Goal: Information Seeking & Learning: Compare options

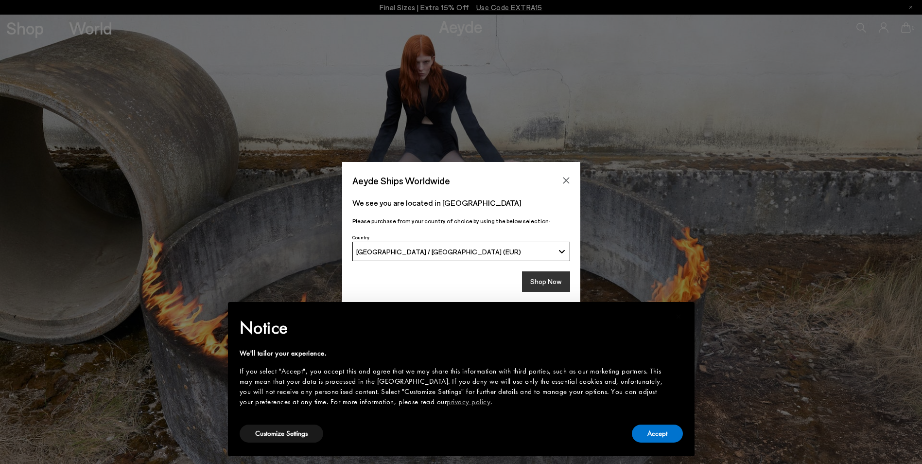
click at [535, 280] on button "Shop Now" at bounding box center [546, 281] width 48 height 20
click at [670, 434] on button "Accept" at bounding box center [657, 433] width 51 height 18
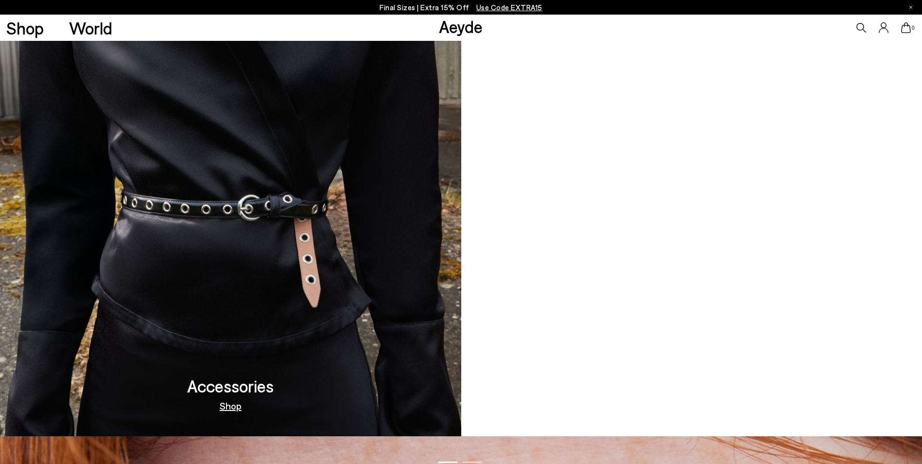
scroll to position [1264, 0]
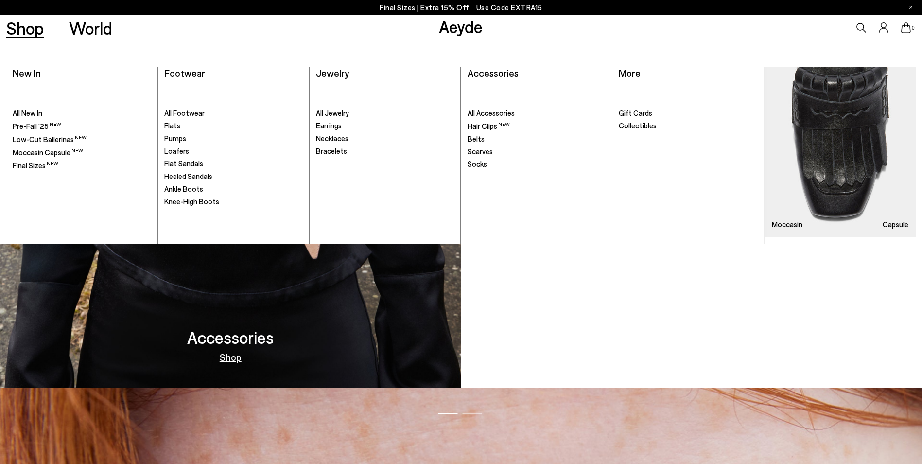
click at [173, 114] on span "All Footwear" at bounding box center [184, 112] width 40 height 9
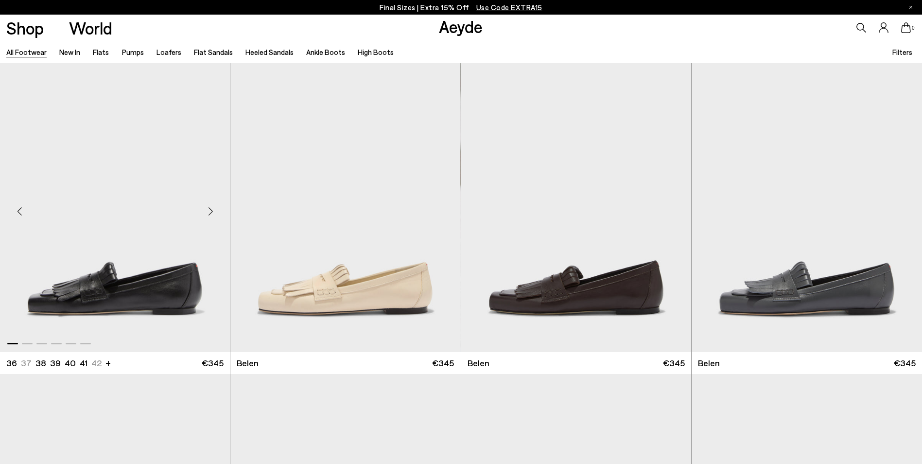
click at [80, 286] on img "1 / 6" at bounding box center [115, 207] width 230 height 289
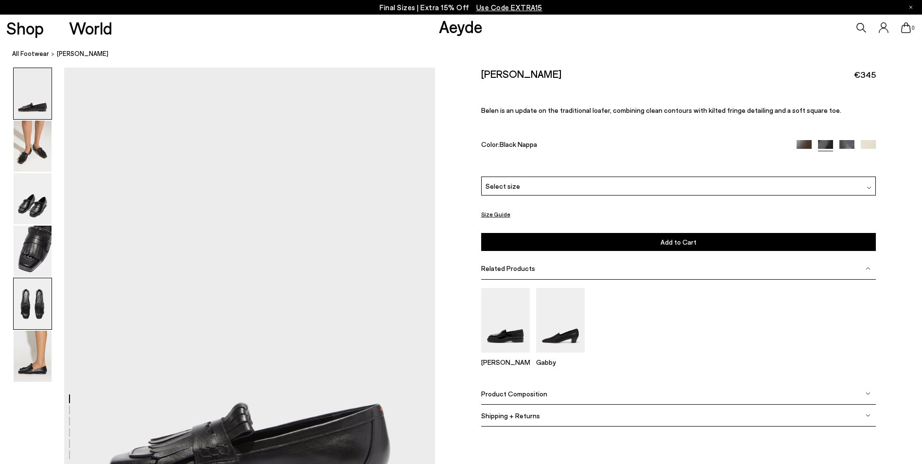
click at [35, 312] on img at bounding box center [33, 303] width 38 height 51
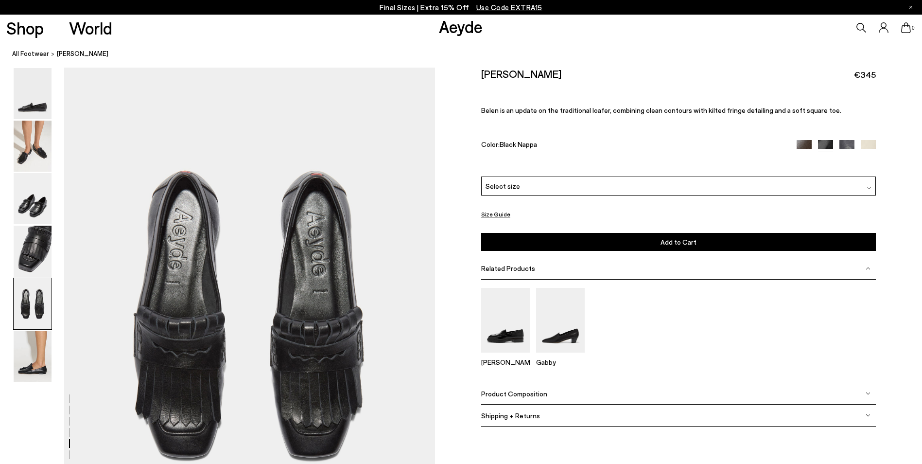
click at [802, 147] on img at bounding box center [804, 147] width 15 height 15
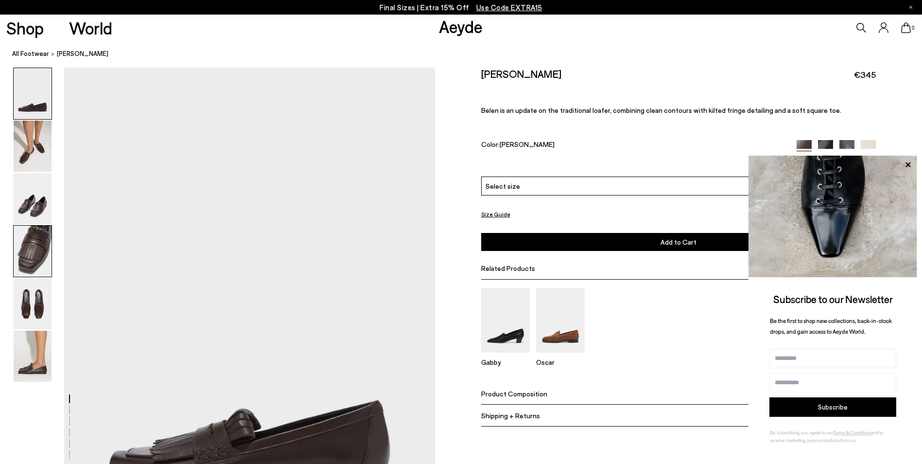
click at [25, 246] on img at bounding box center [33, 251] width 38 height 51
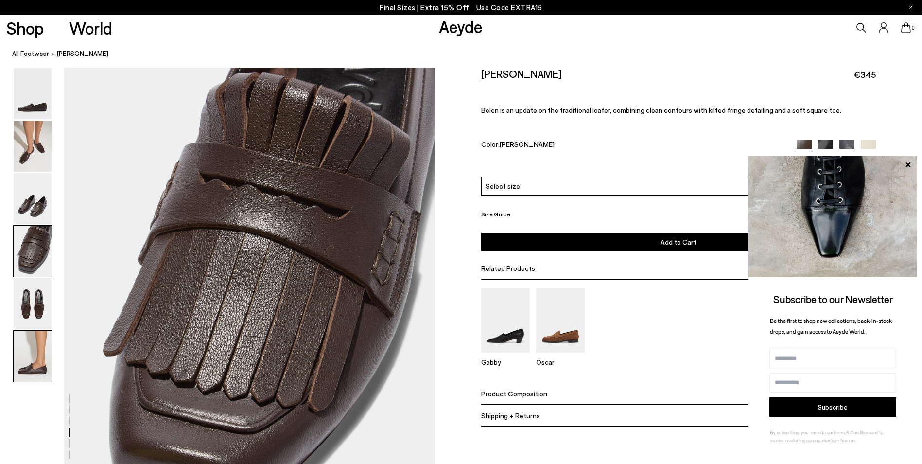
click at [22, 365] on img at bounding box center [33, 355] width 38 height 51
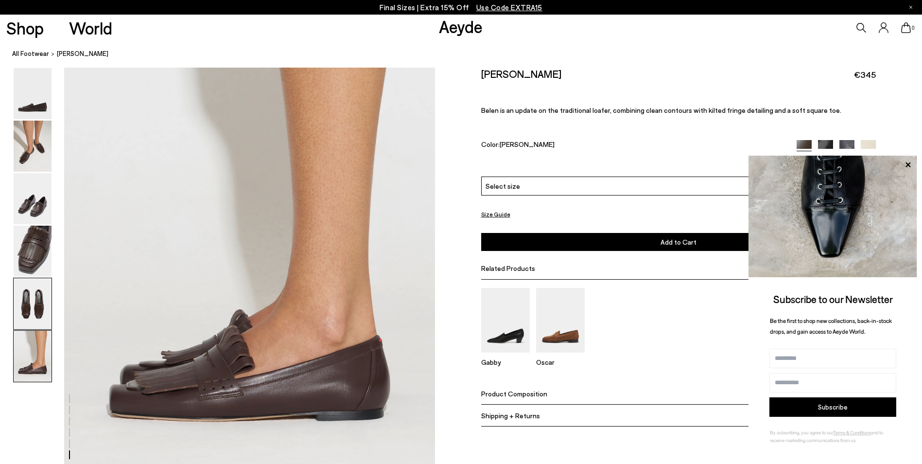
click at [25, 314] on img at bounding box center [33, 303] width 38 height 51
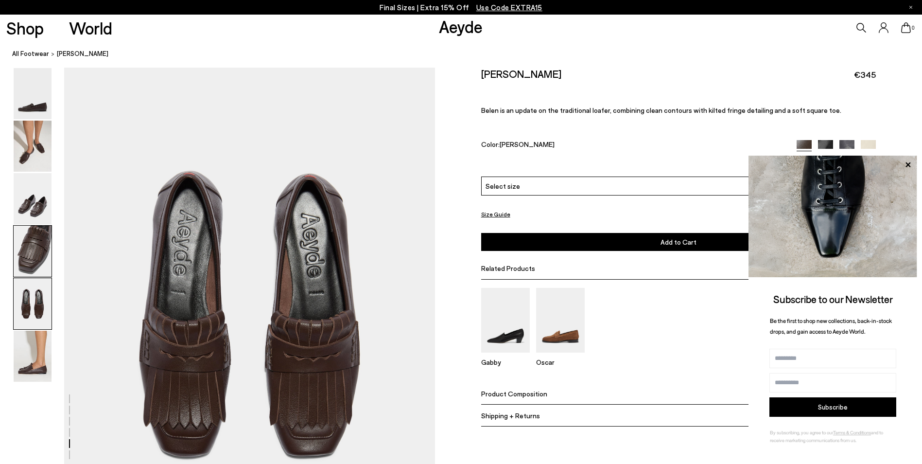
click at [32, 269] on img at bounding box center [33, 251] width 38 height 51
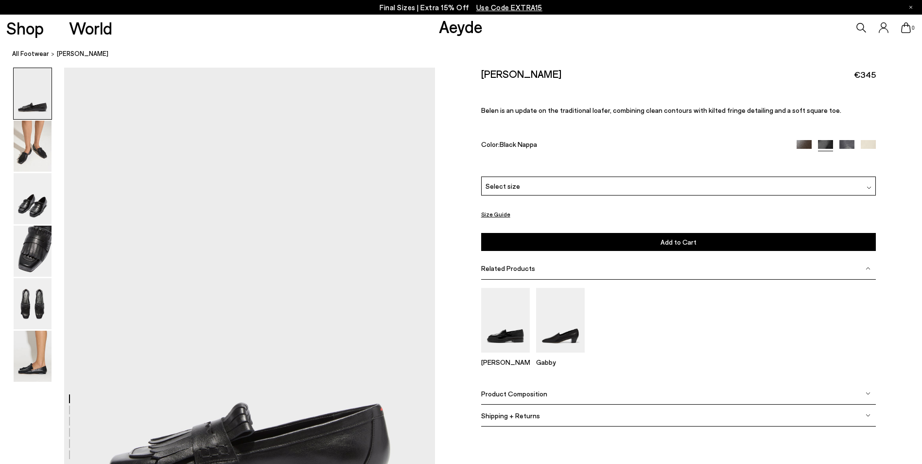
scroll to position [1984, 0]
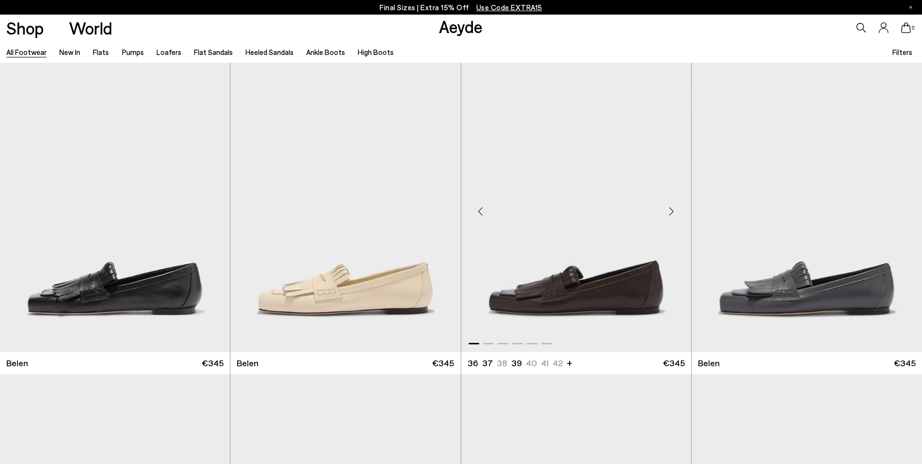
scroll to position [49, 0]
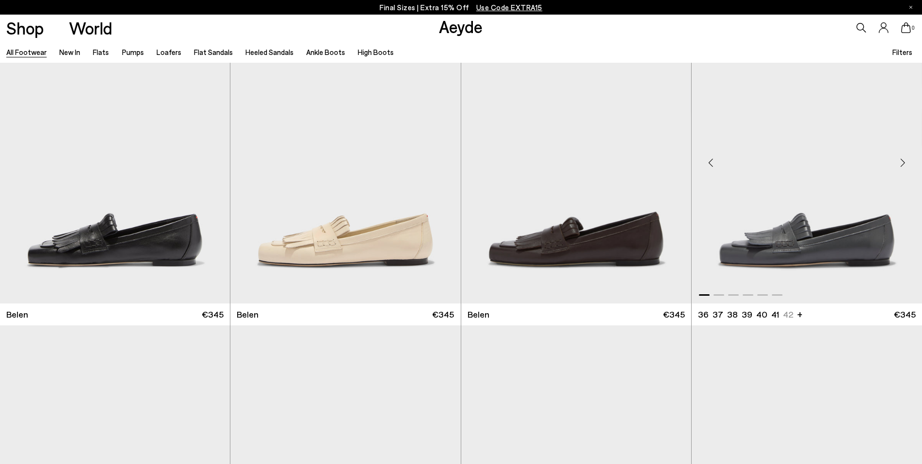
click at [835, 253] on img "1 / 6" at bounding box center [807, 158] width 230 height 289
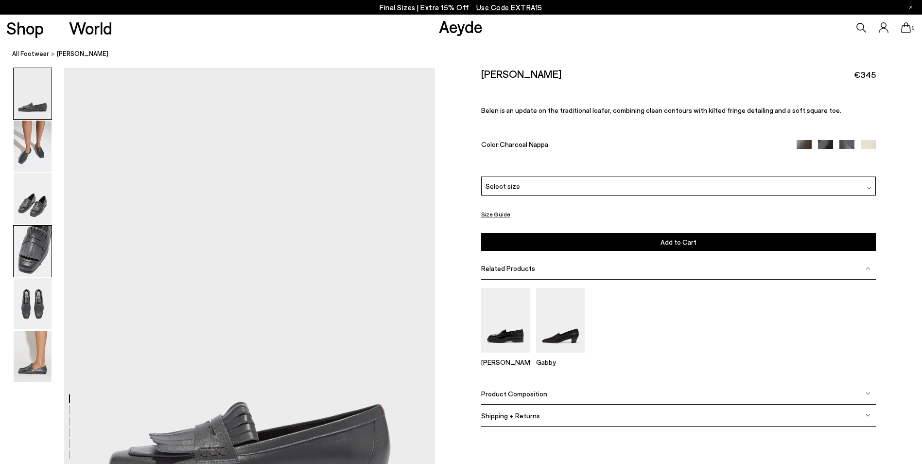
click at [23, 258] on img at bounding box center [33, 251] width 38 height 51
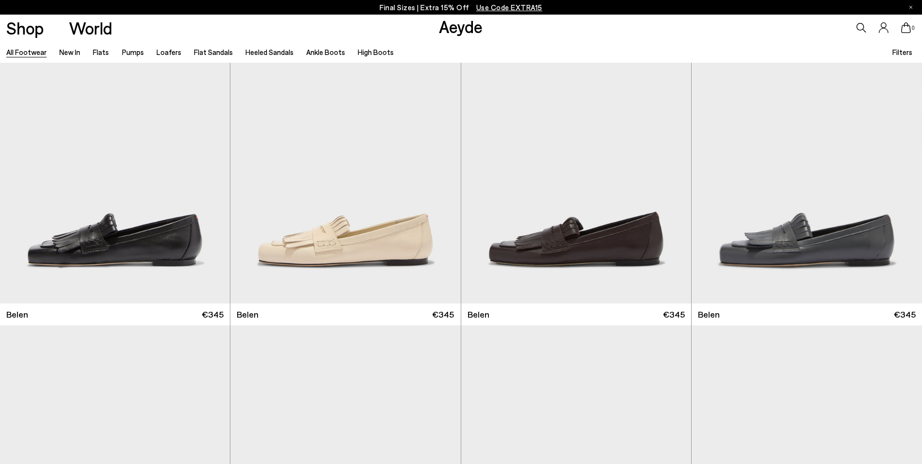
scroll to position [340, 0]
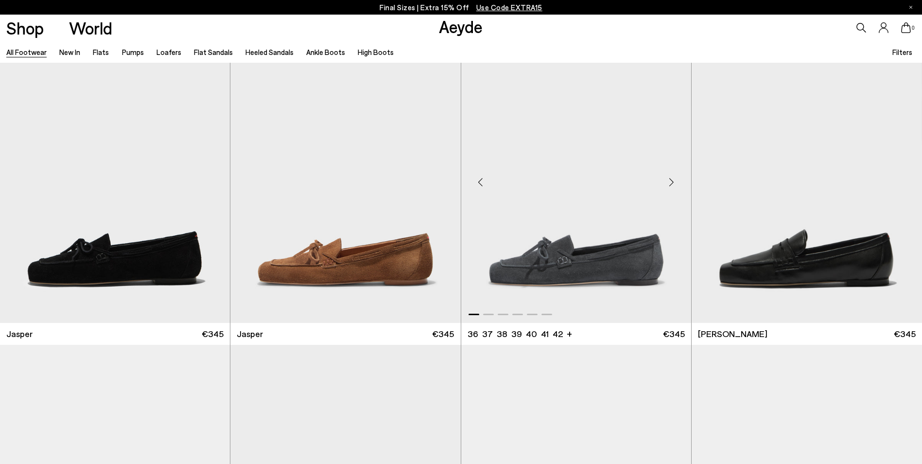
click at [515, 275] on img "1 / 6" at bounding box center [576, 178] width 230 height 289
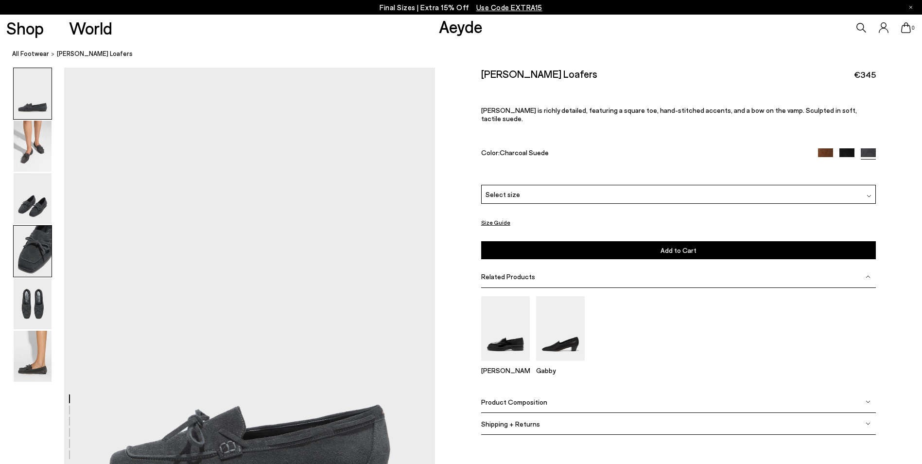
click at [22, 261] on img at bounding box center [33, 251] width 38 height 51
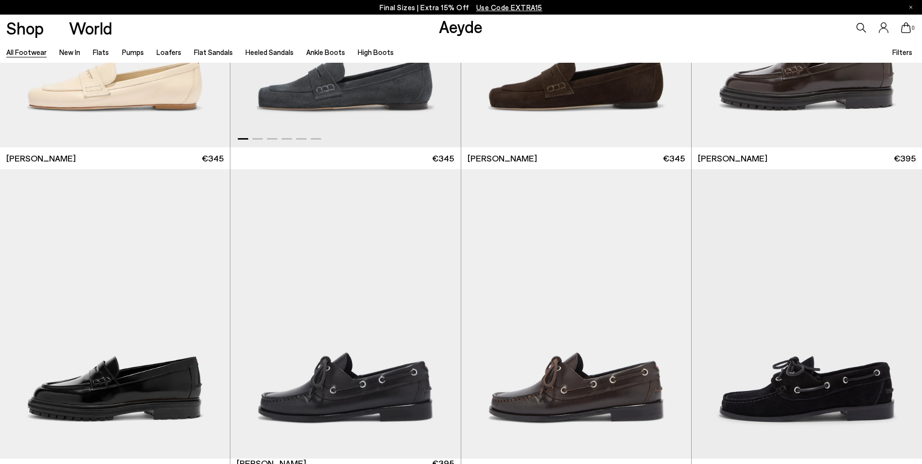
scroll to position [632, 0]
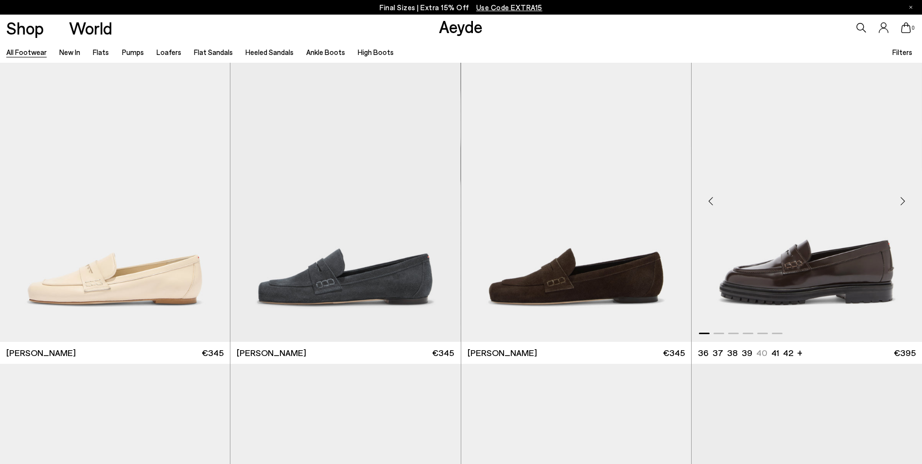
click at [790, 275] on img "1 / 6" at bounding box center [807, 197] width 230 height 289
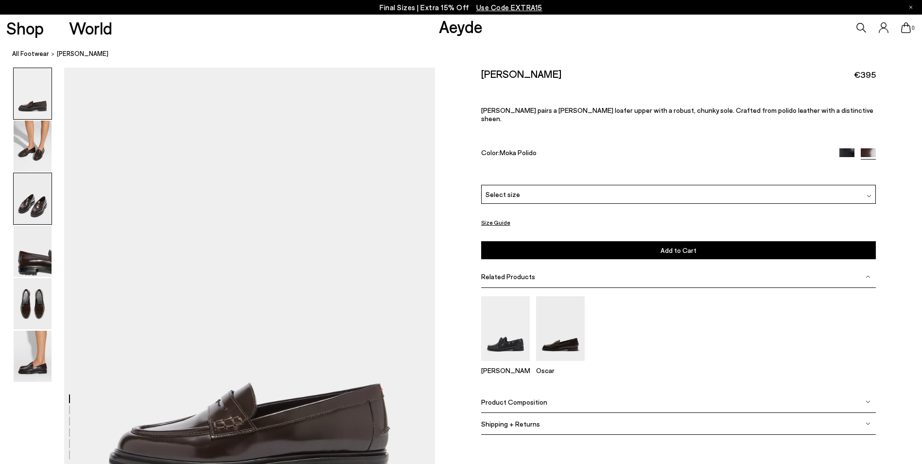
click at [19, 208] on img at bounding box center [33, 198] width 38 height 51
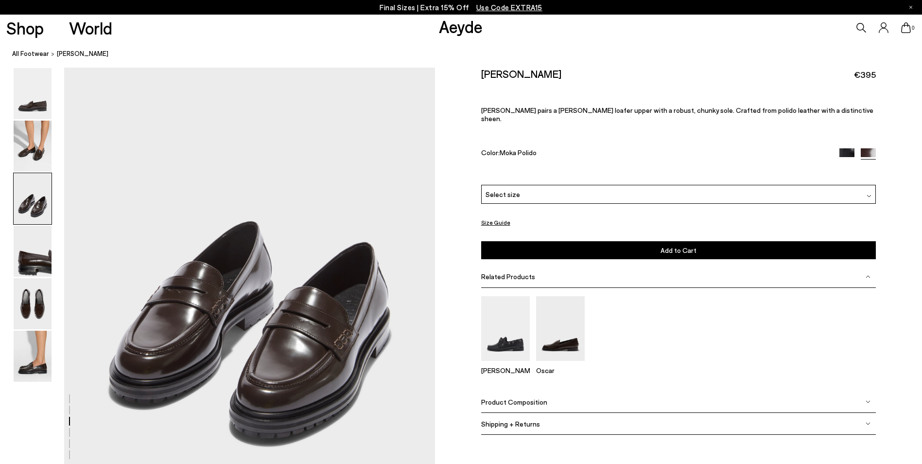
scroll to position [1138, 0]
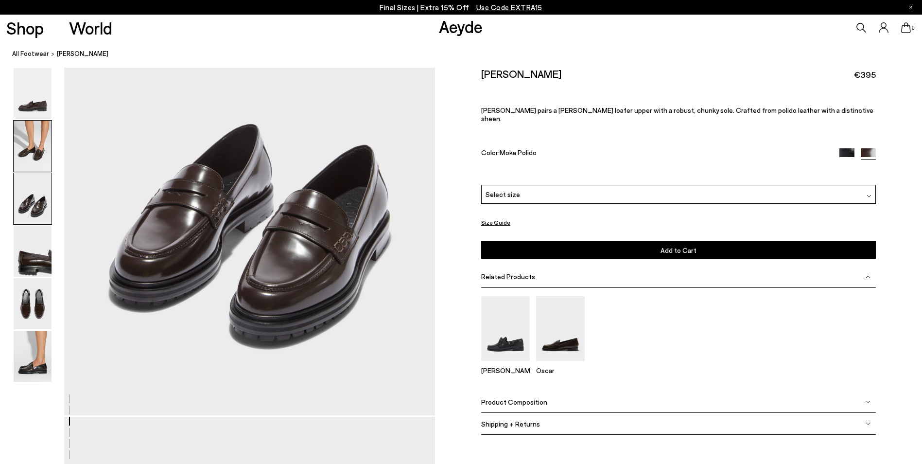
click at [29, 156] on img at bounding box center [33, 146] width 38 height 51
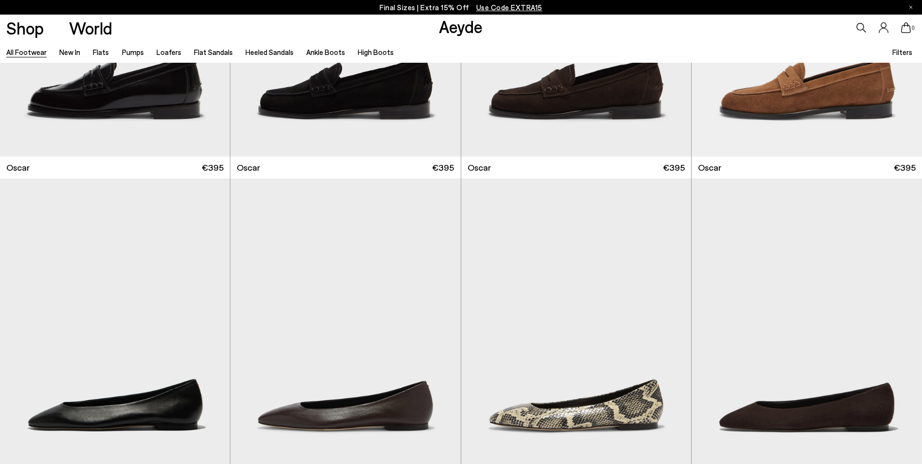
scroll to position [1944, 0]
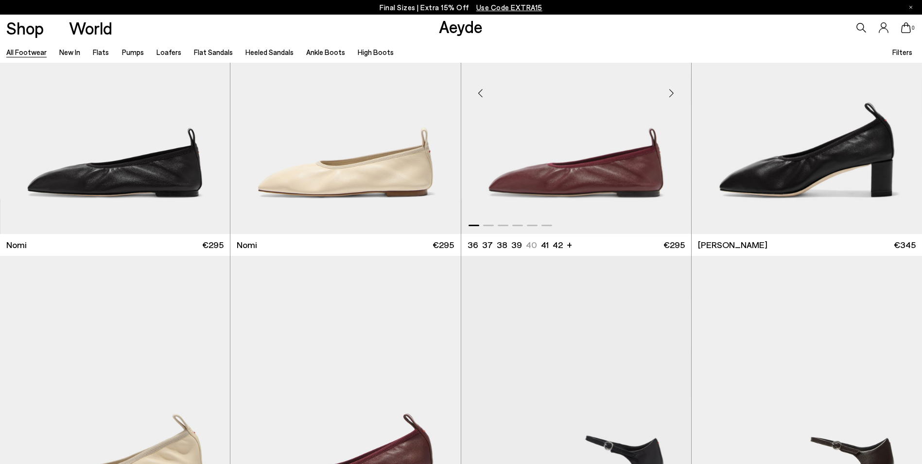
scroll to position [2965, 0]
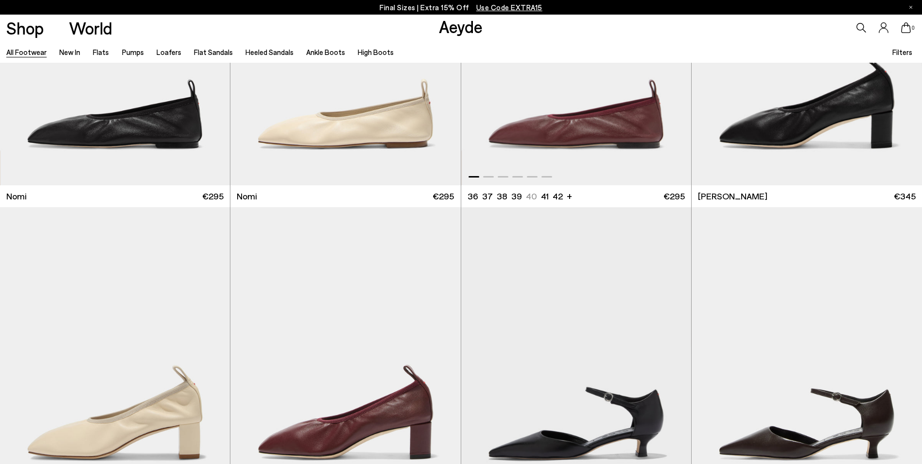
click at [571, 159] on img "1 / 6" at bounding box center [576, 40] width 230 height 289
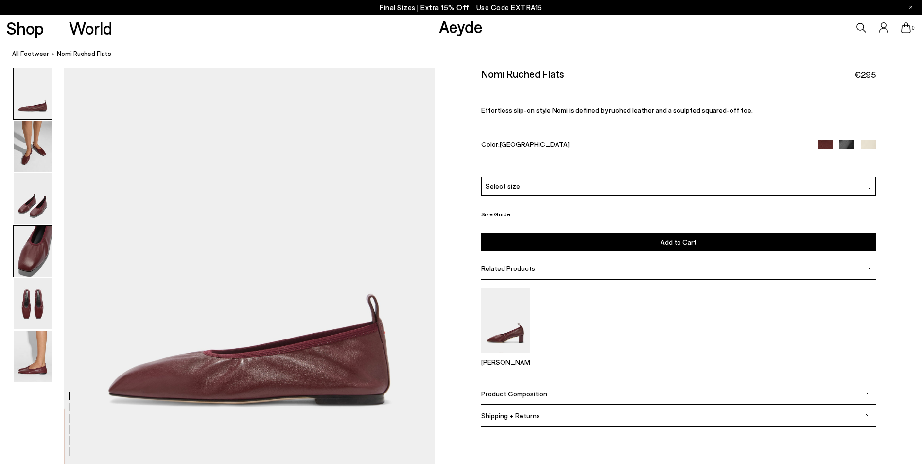
click at [33, 255] on img at bounding box center [33, 251] width 38 height 51
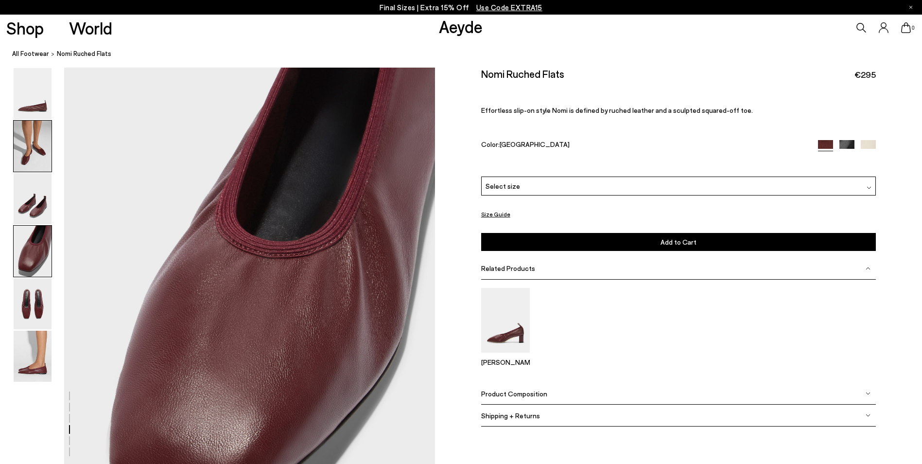
click at [22, 159] on img at bounding box center [33, 146] width 38 height 51
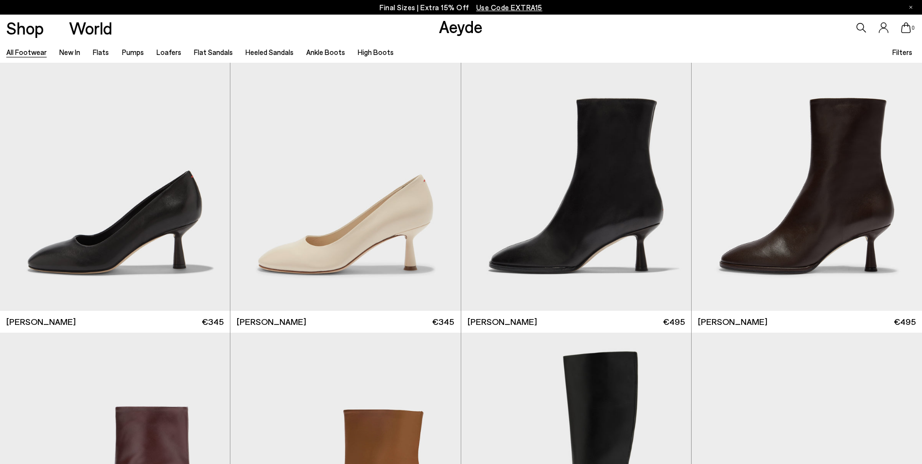
scroll to position [4374, 0]
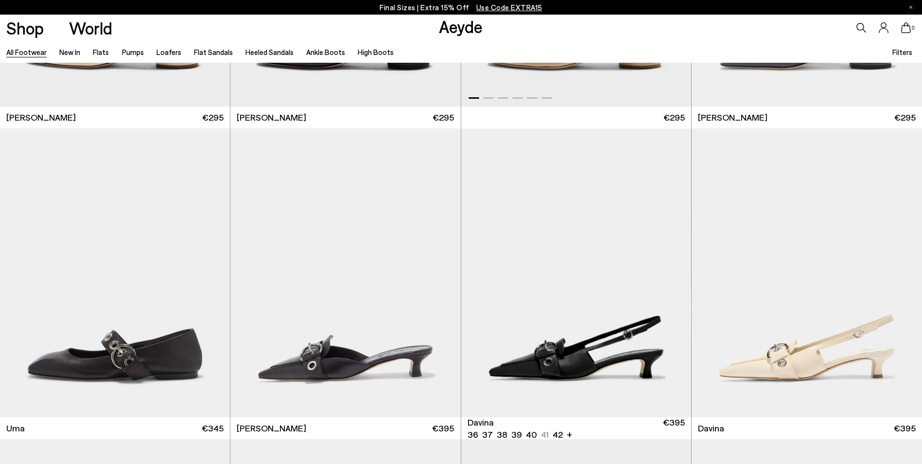
scroll to position [4666, 0]
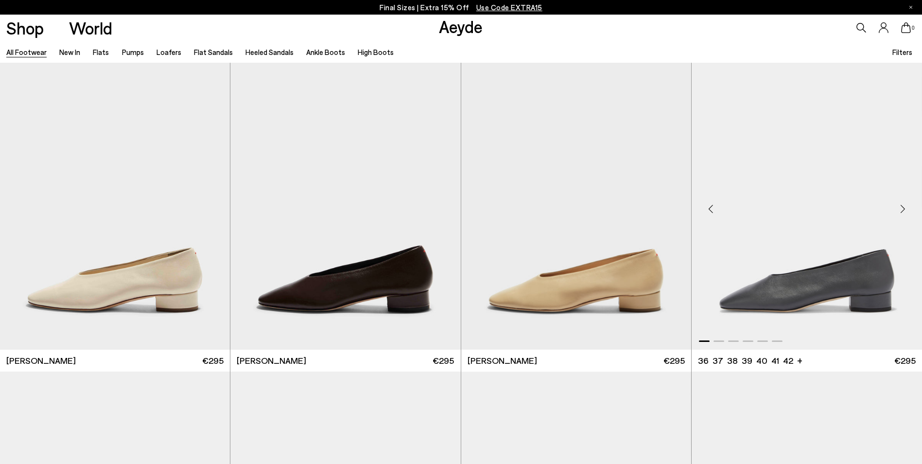
click at [767, 293] on img "1 / 6" at bounding box center [807, 204] width 230 height 289
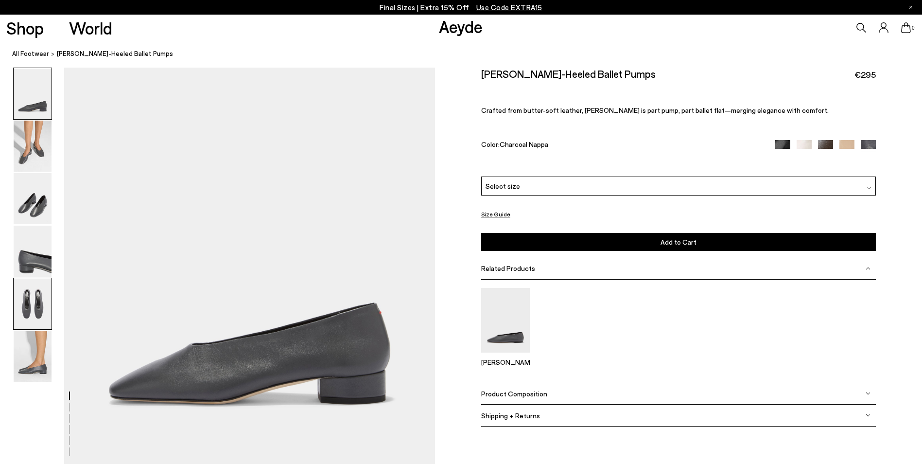
click at [23, 299] on img at bounding box center [33, 303] width 38 height 51
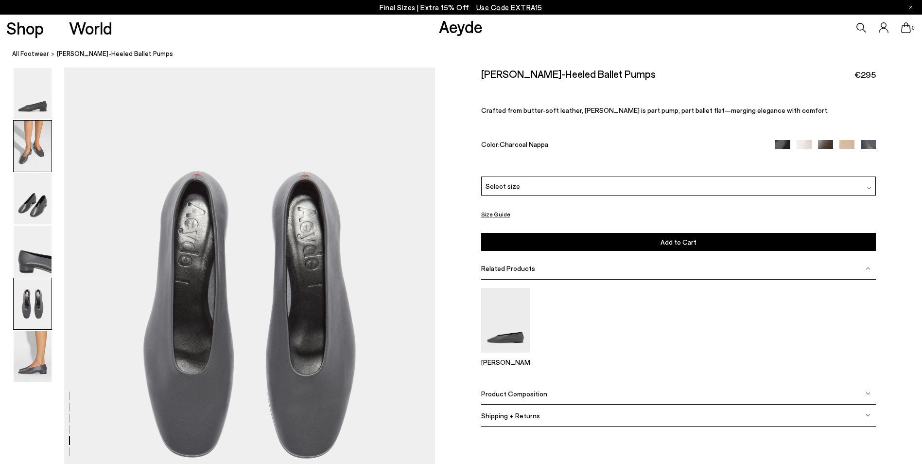
click at [22, 153] on img at bounding box center [33, 146] width 38 height 51
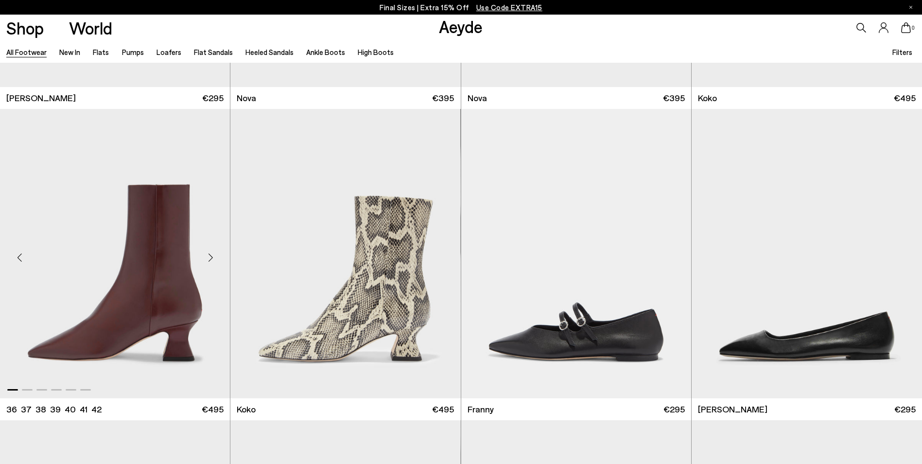
scroll to position [4569, 0]
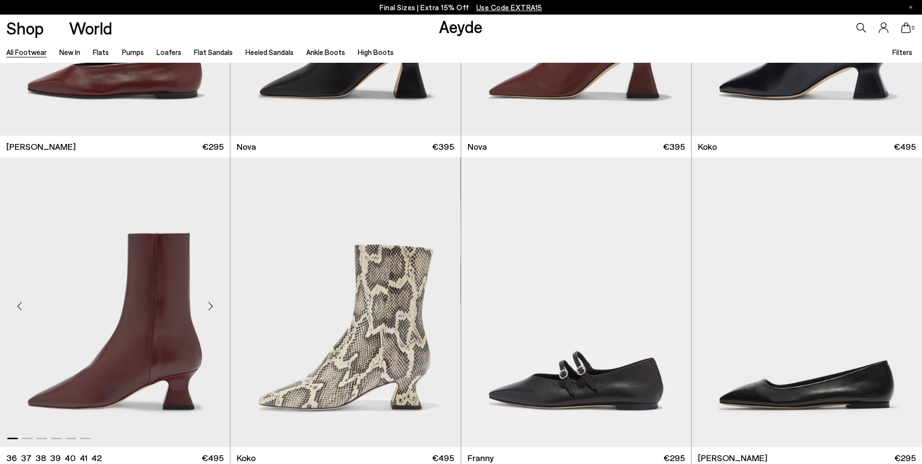
click at [167, 265] on img "1 / 6" at bounding box center [115, 301] width 230 height 289
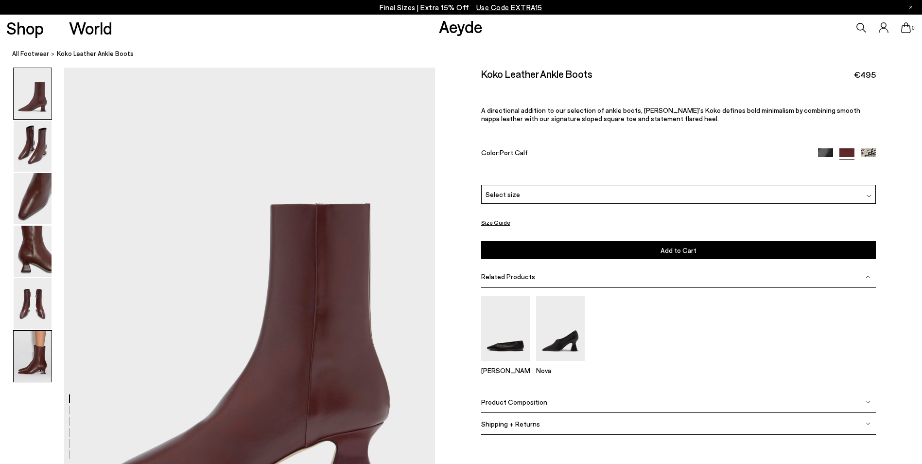
click at [40, 350] on img at bounding box center [33, 355] width 38 height 51
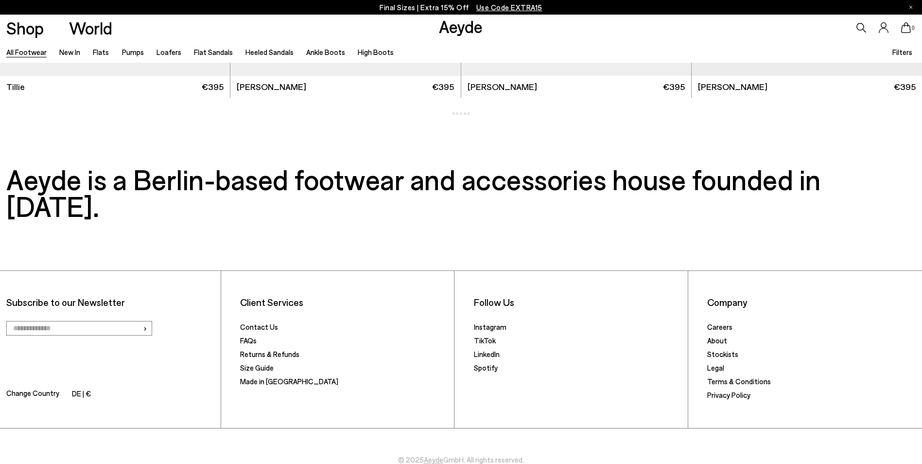
scroll to position [3696, 0]
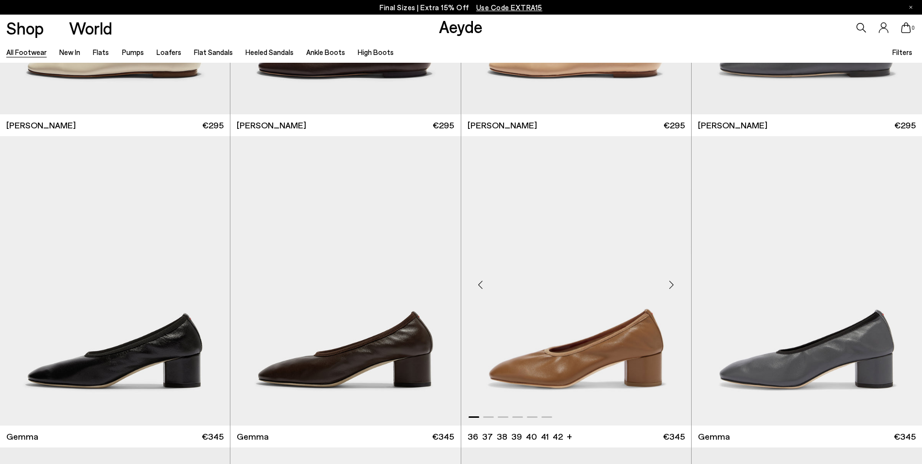
scroll to position [4473, 0]
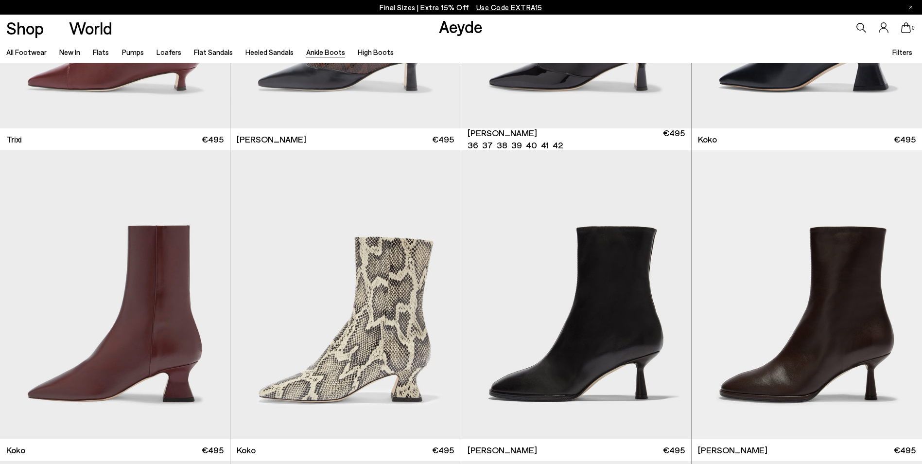
scroll to position [583, 0]
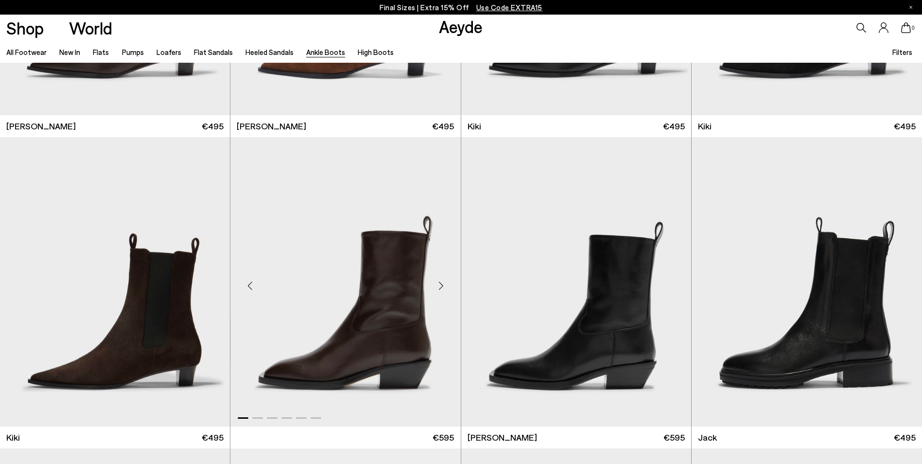
scroll to position [1548, 0]
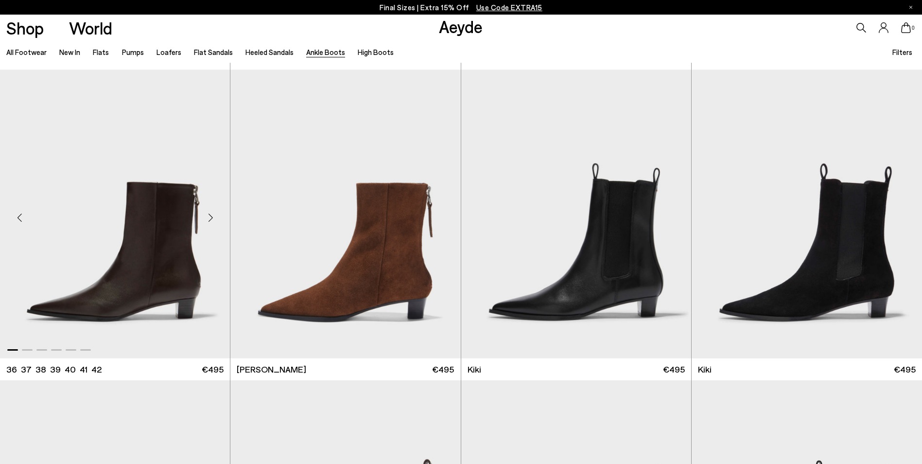
click at [148, 285] on img "1 / 6" at bounding box center [115, 214] width 230 height 289
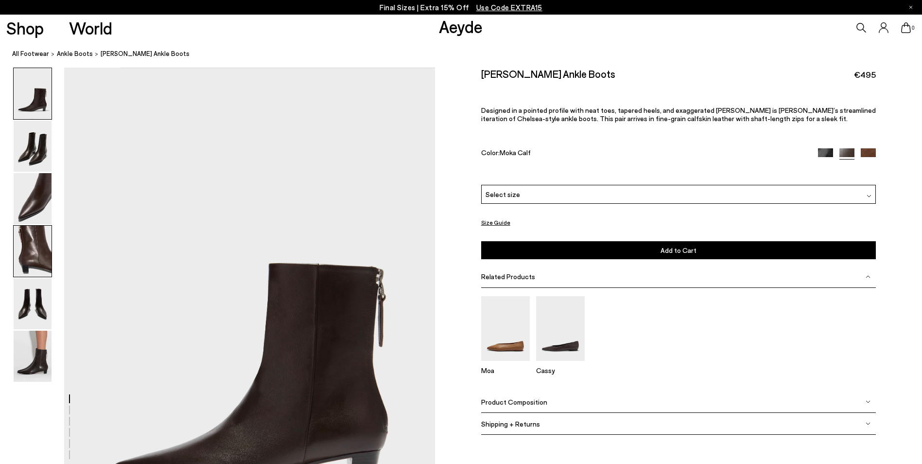
click at [24, 255] on img at bounding box center [33, 251] width 38 height 51
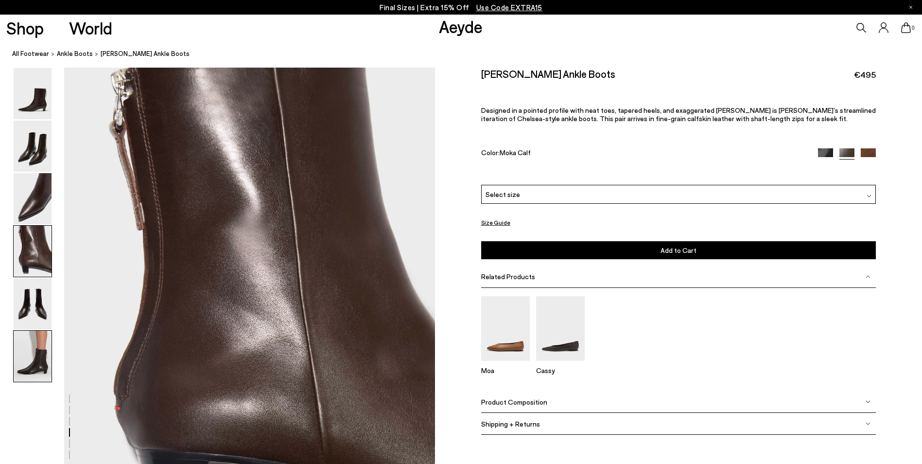
click at [24, 372] on img at bounding box center [33, 355] width 38 height 51
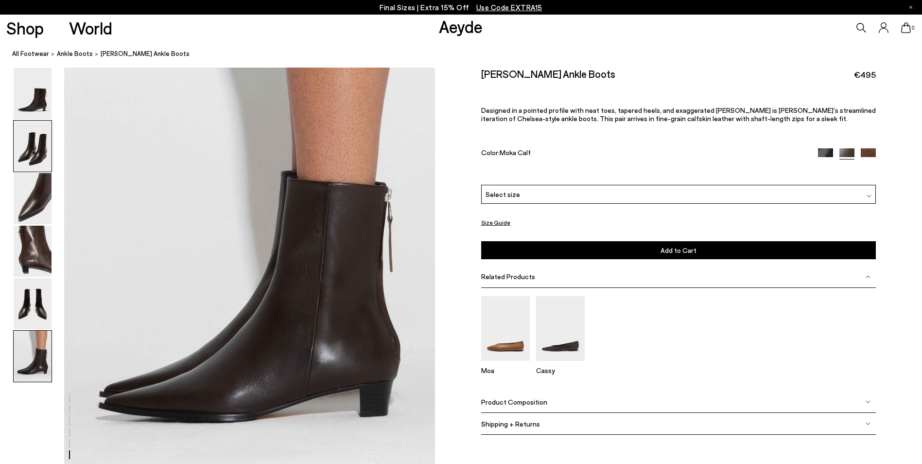
click at [35, 156] on img at bounding box center [33, 146] width 38 height 51
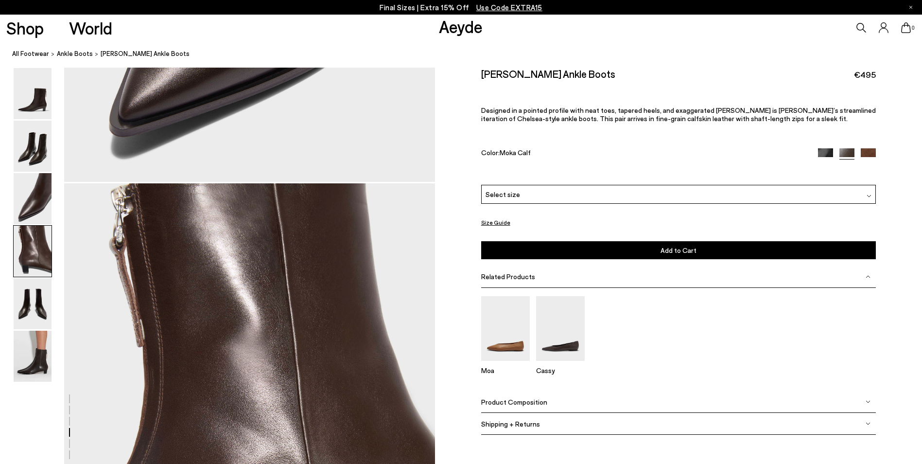
scroll to position [1420, 0]
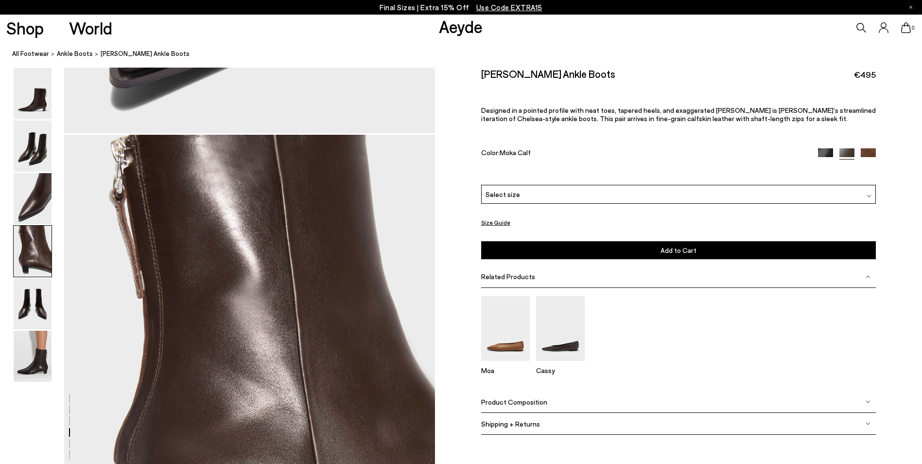
click at [861, 152] on img at bounding box center [868, 155] width 15 height 15
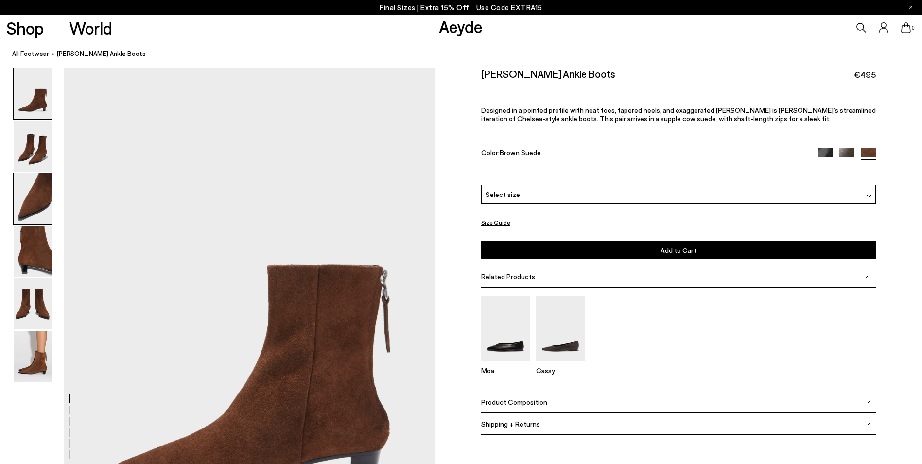
click at [26, 214] on img at bounding box center [33, 198] width 38 height 51
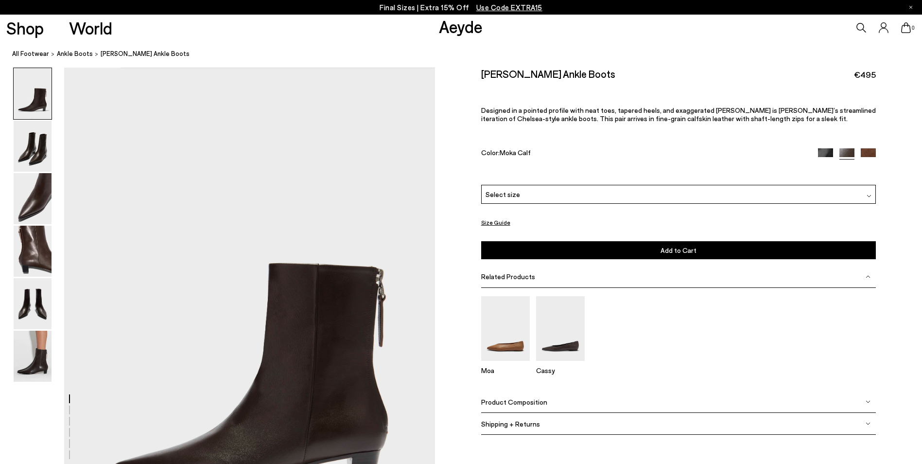
scroll to position [1420, 0]
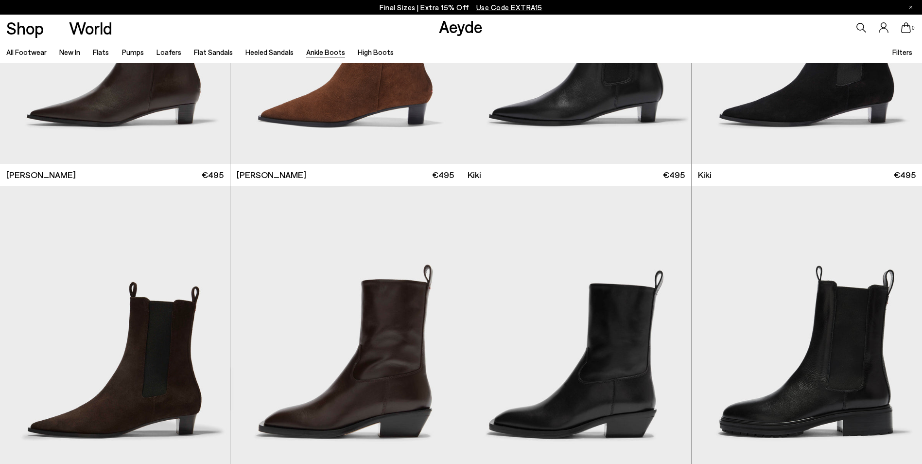
scroll to position [1548, 0]
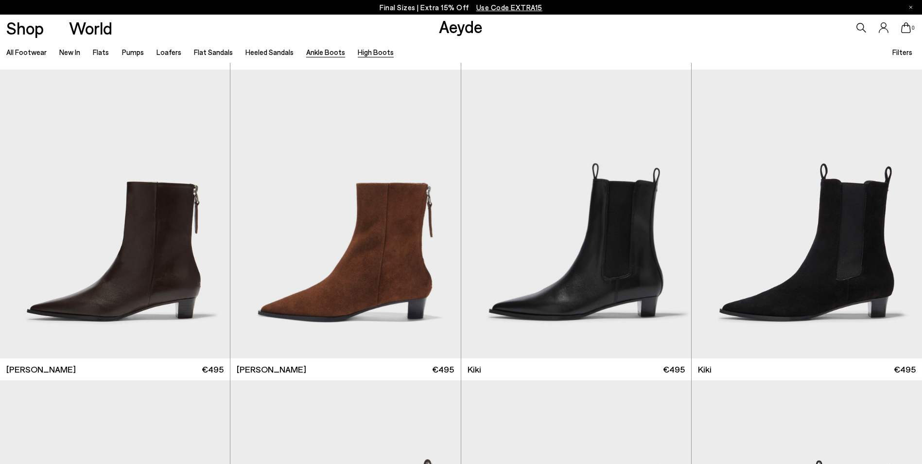
click at [362, 52] on link "High Boots" at bounding box center [376, 52] width 36 height 9
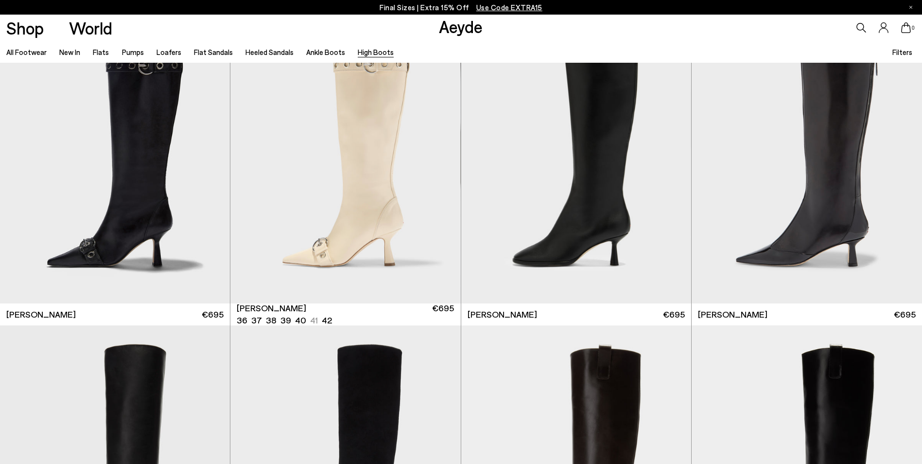
scroll to position [243, 0]
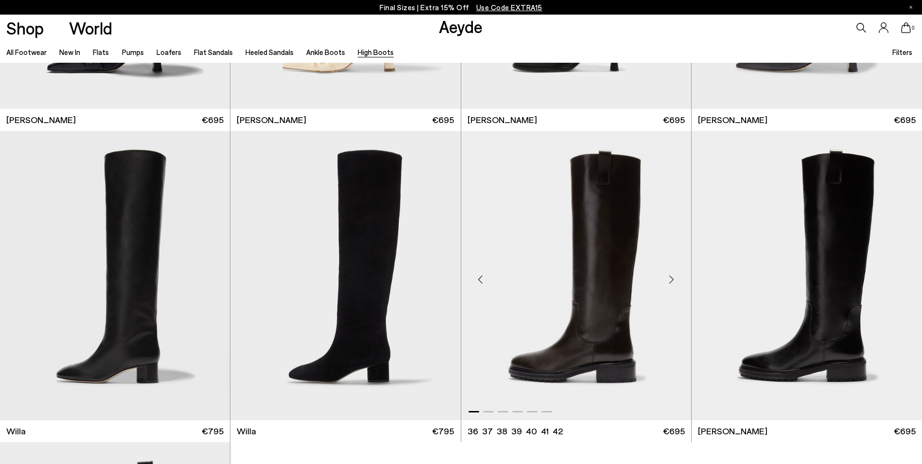
click at [548, 303] on img "1 / 6" at bounding box center [576, 275] width 230 height 289
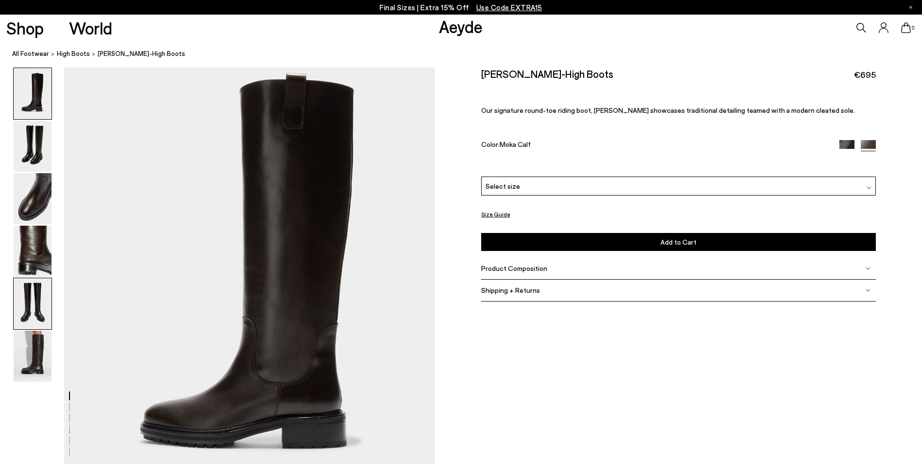
click at [28, 319] on img at bounding box center [33, 303] width 38 height 51
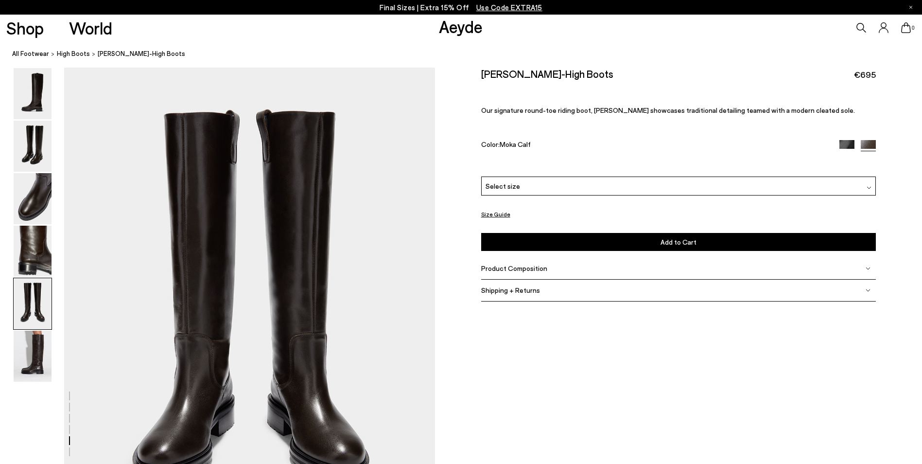
scroll to position [1934, 0]
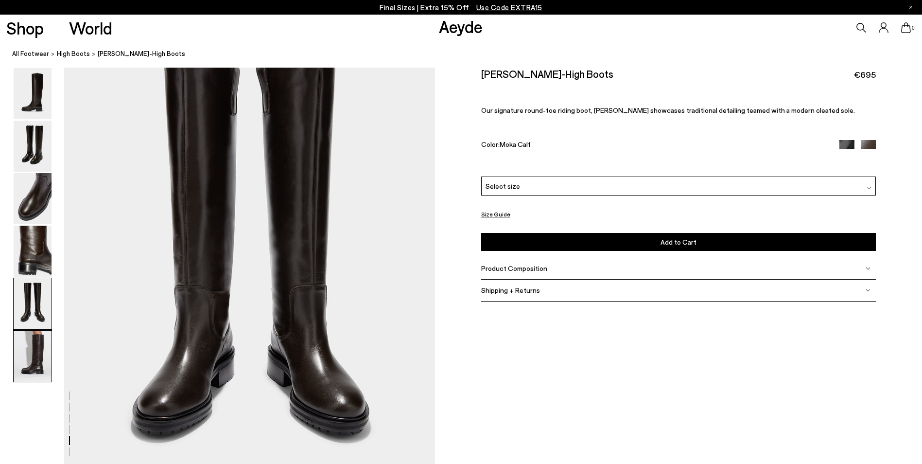
click at [40, 350] on img at bounding box center [33, 355] width 38 height 51
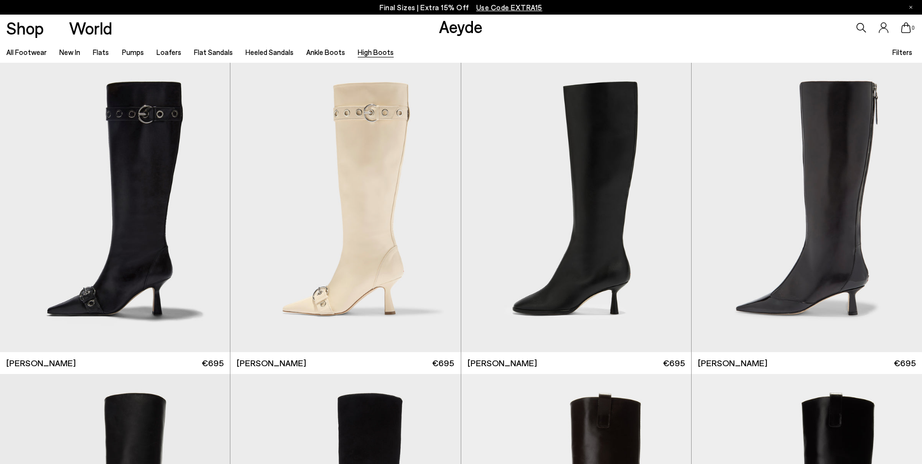
scroll to position [243, 0]
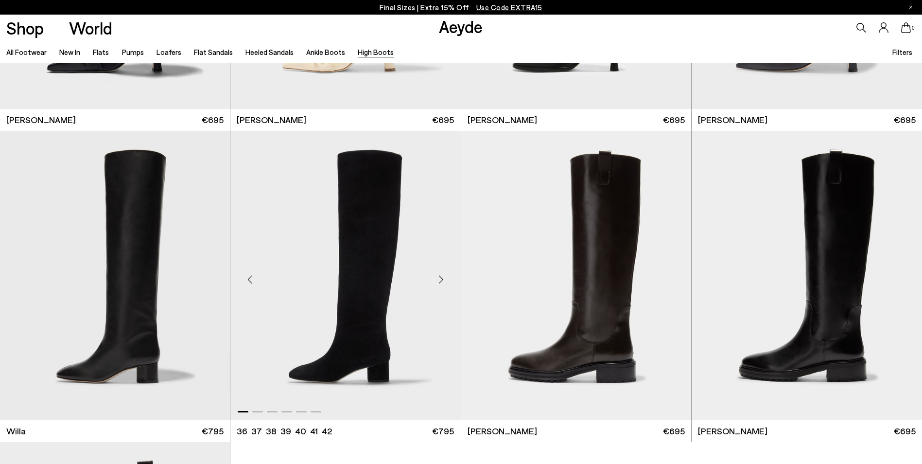
click at [303, 336] on img "1 / 6" at bounding box center [345, 275] width 230 height 289
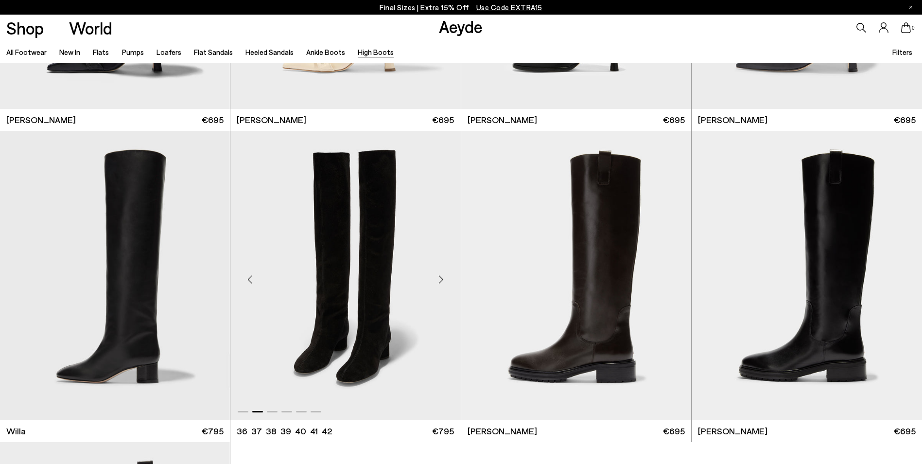
click at [300, 335] on img "2 / 6" at bounding box center [345, 275] width 230 height 289
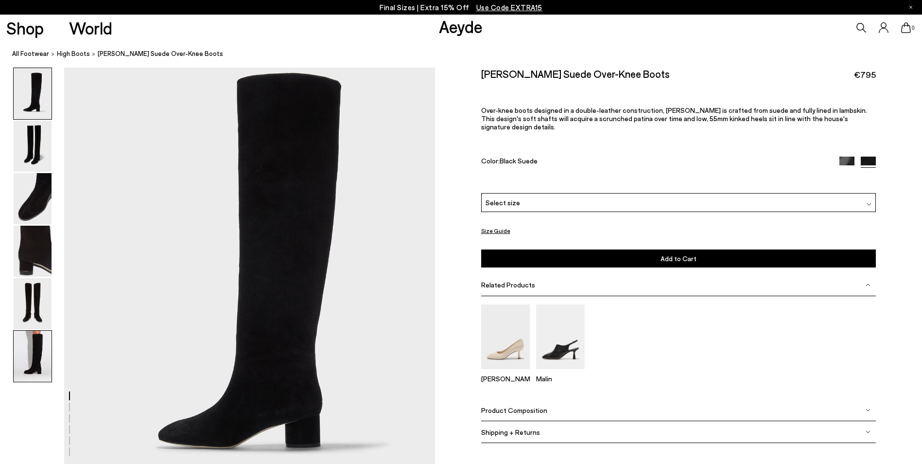
click at [39, 357] on img at bounding box center [33, 355] width 38 height 51
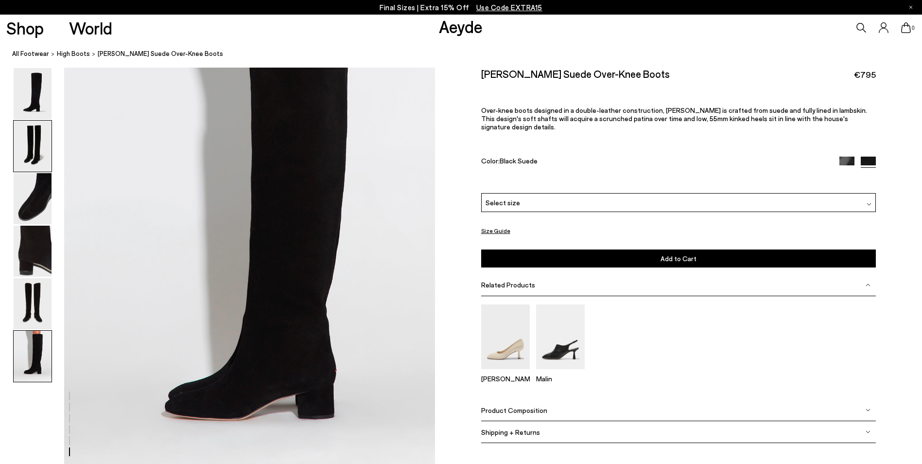
click at [22, 149] on img at bounding box center [33, 146] width 38 height 51
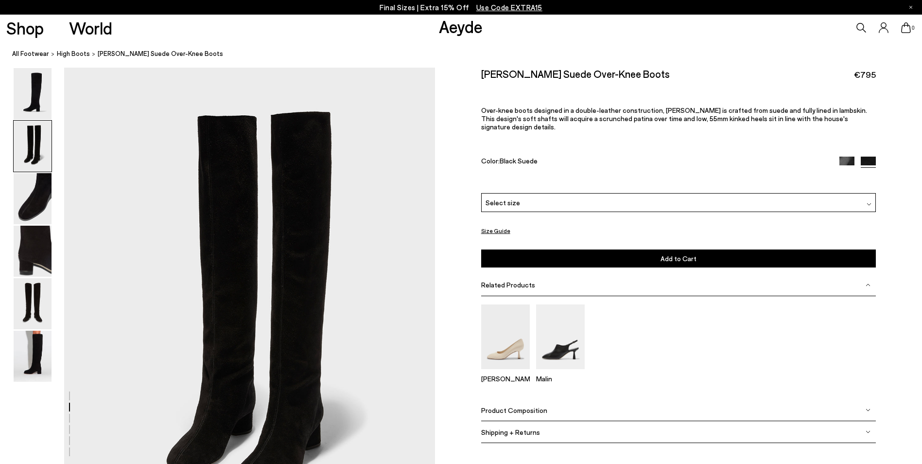
scroll to position [496, 0]
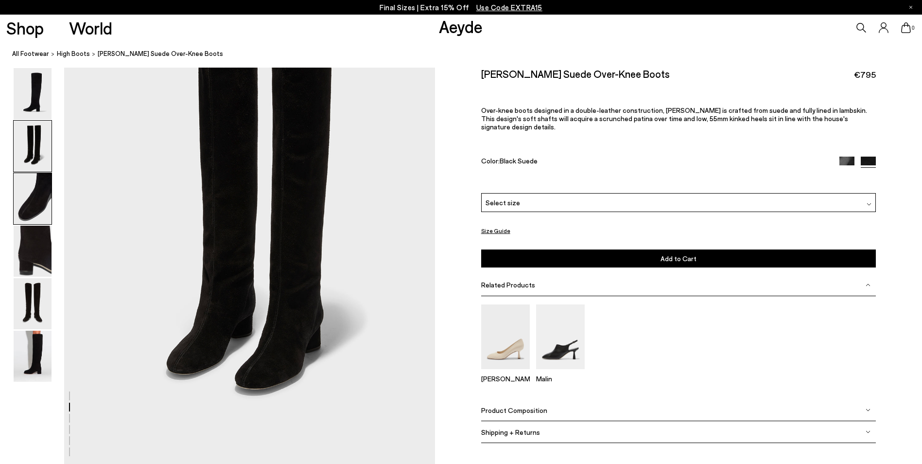
click at [25, 215] on img at bounding box center [33, 198] width 38 height 51
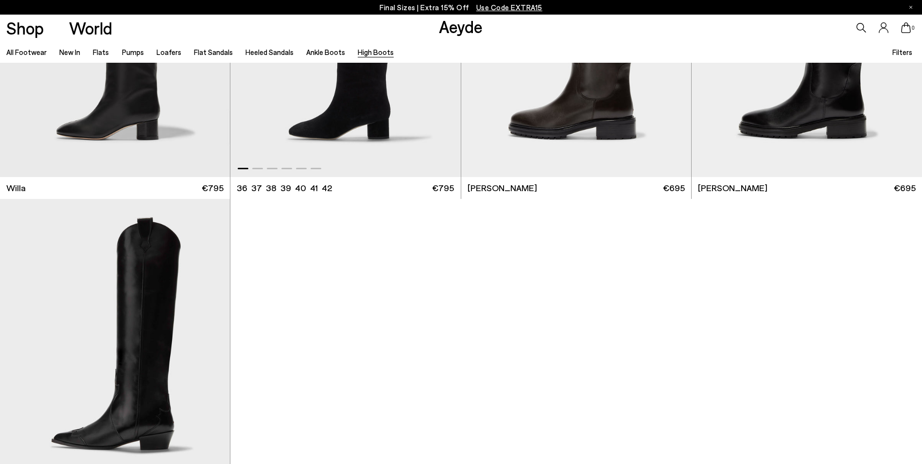
scroll to position [535, 0]
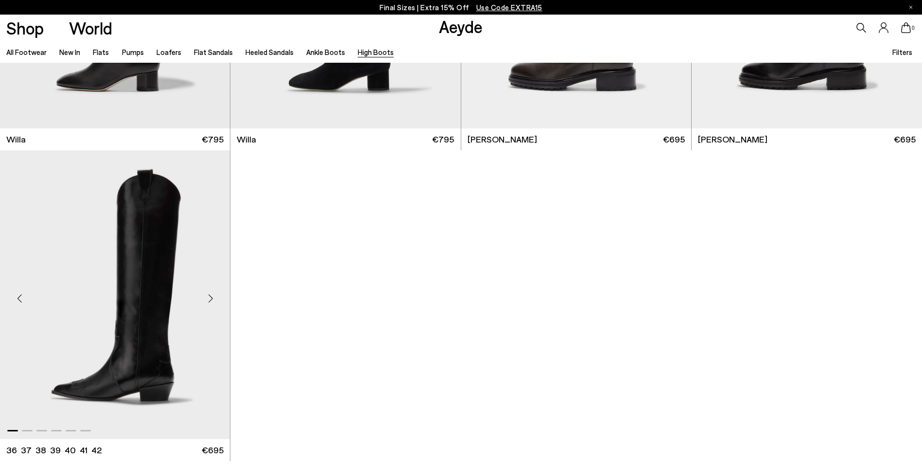
click at [142, 299] on img "1 / 6" at bounding box center [115, 294] width 230 height 289
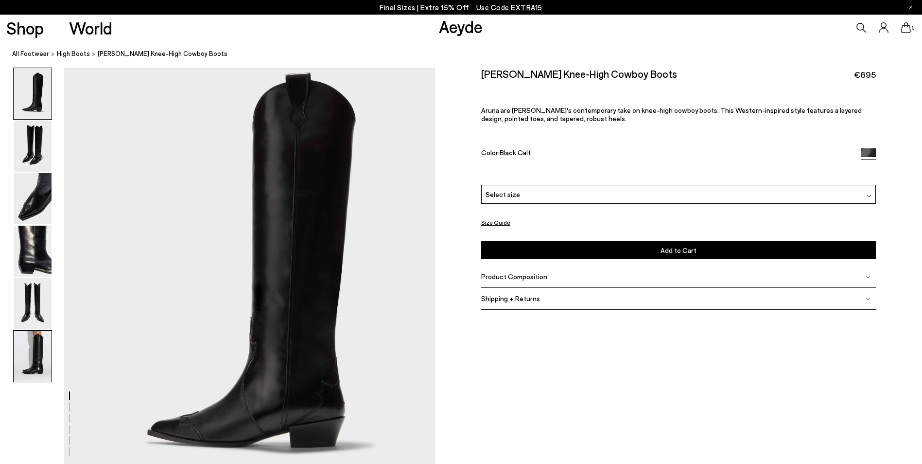
click at [35, 352] on img at bounding box center [33, 355] width 38 height 51
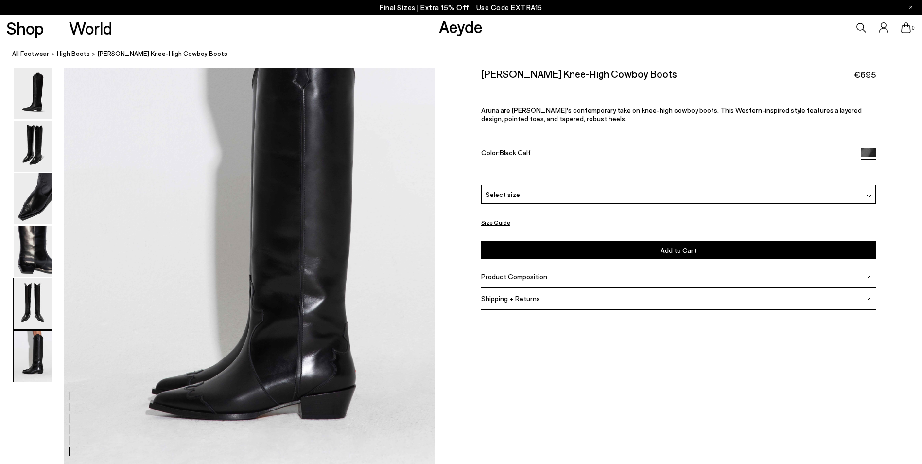
click at [39, 284] on img at bounding box center [33, 303] width 38 height 51
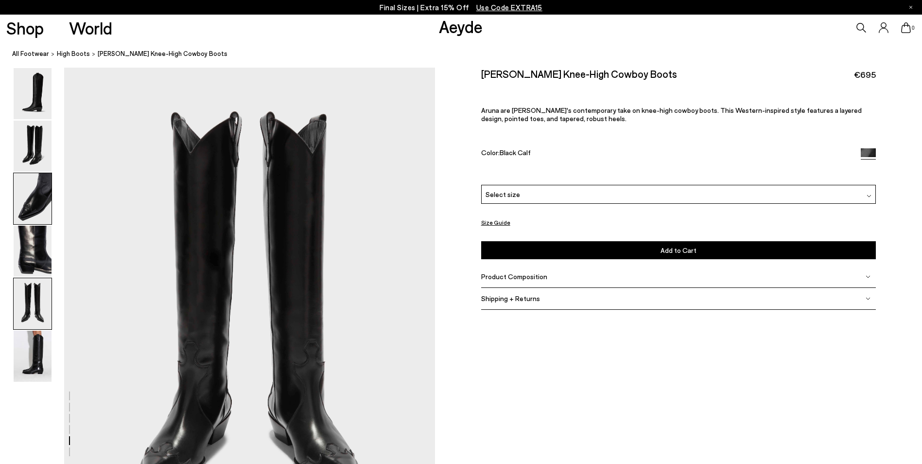
click at [23, 203] on img at bounding box center [33, 198] width 38 height 51
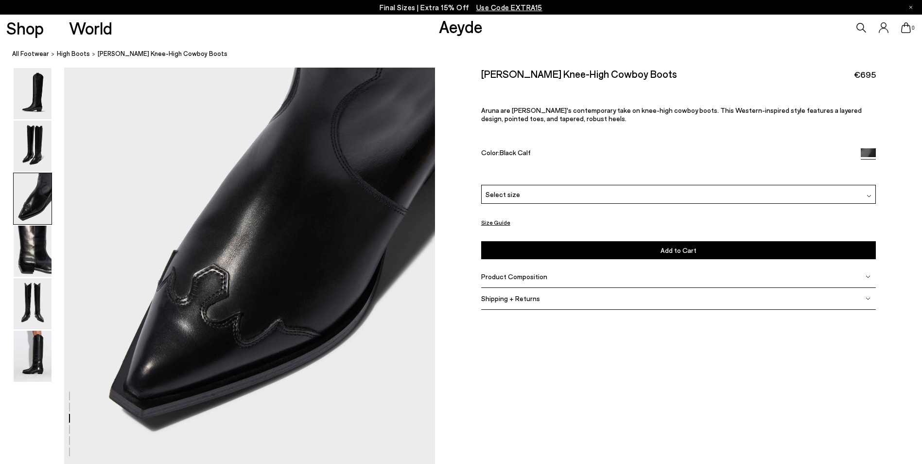
scroll to position [1040, 0]
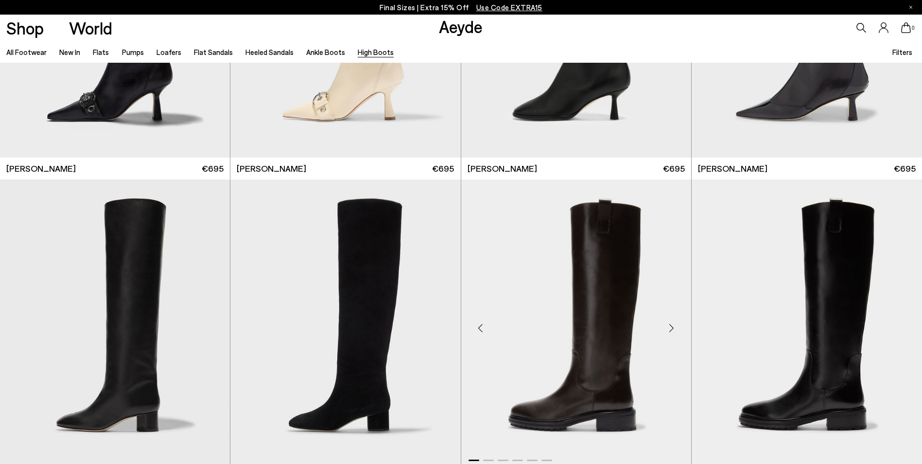
scroll to position [243, 0]
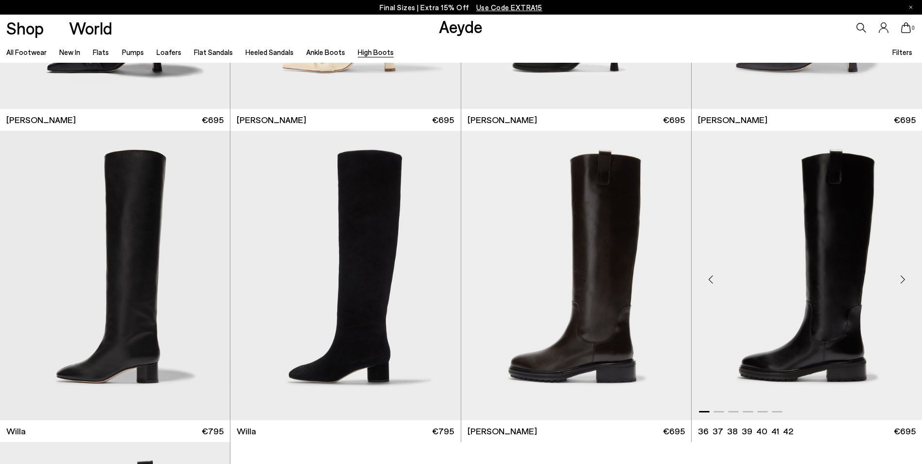
click at [807, 337] on img "1 / 6" at bounding box center [807, 275] width 230 height 289
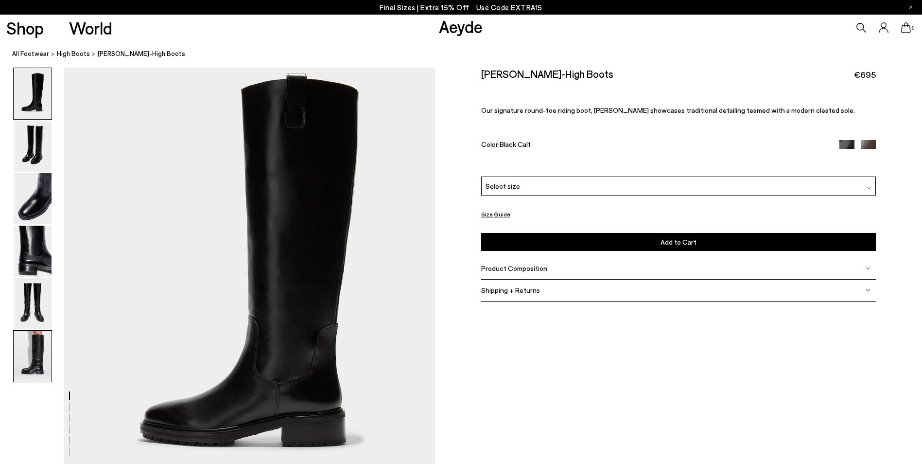
click at [39, 346] on img at bounding box center [33, 355] width 38 height 51
